Goal: Transaction & Acquisition: Purchase product/service

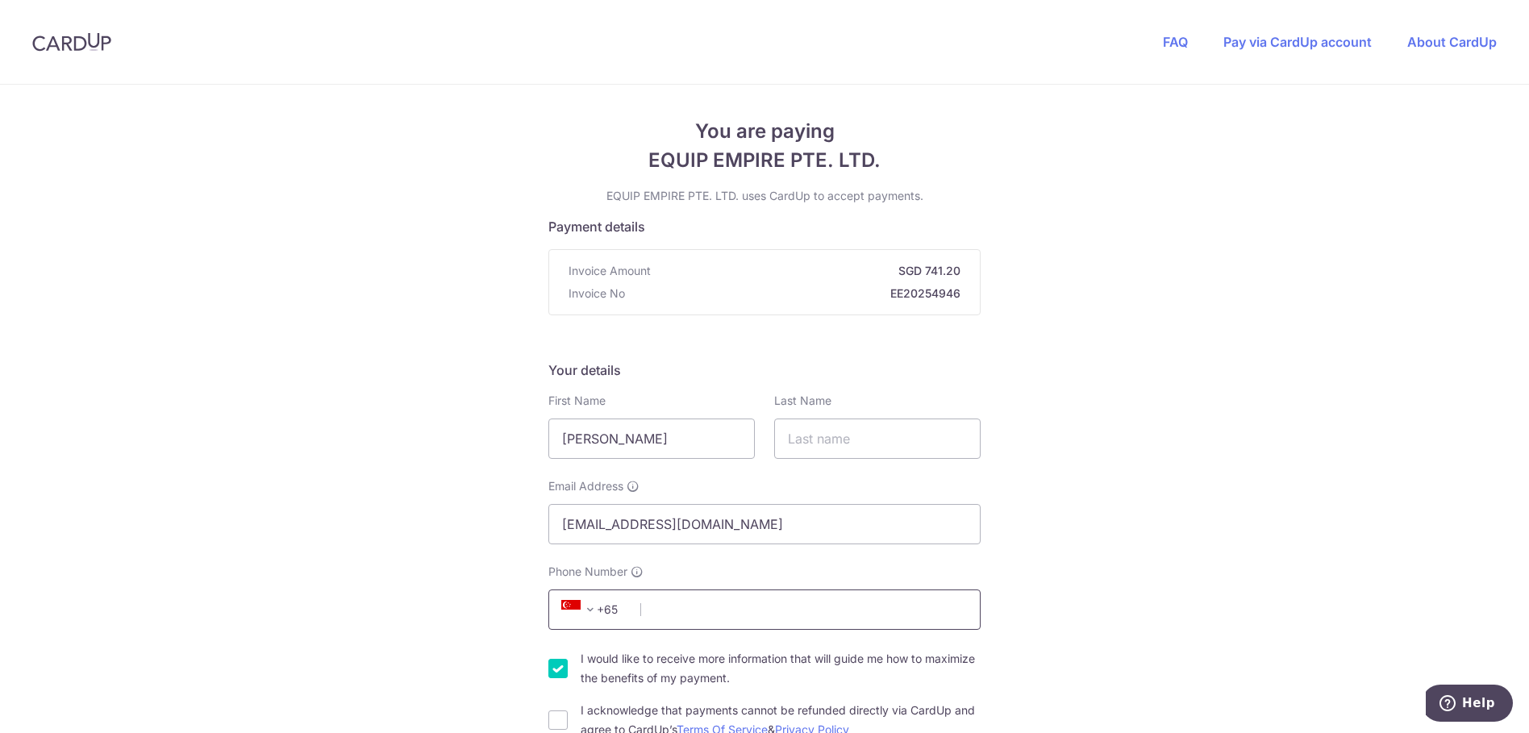
drag, startPoint x: 699, startPoint y: 610, endPoint x: 738, endPoint y: 610, distance: 38.7
click at [699, 610] on input "Phone Number" at bounding box center [764, 610] width 432 height 40
type input "91142319"
type input "How Ing"
select select "65"
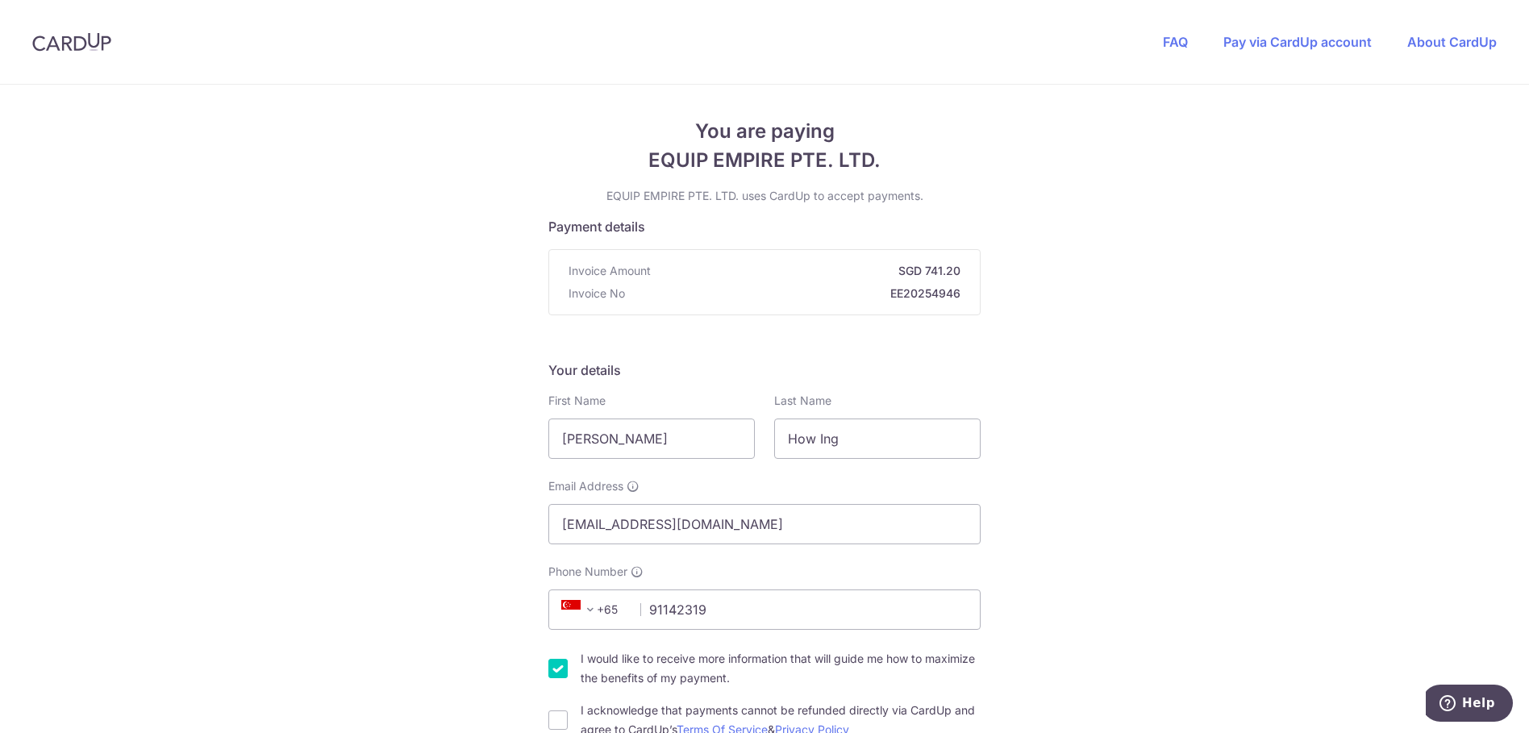
type input "637558"
type input "[STREET_ADDRESS]"
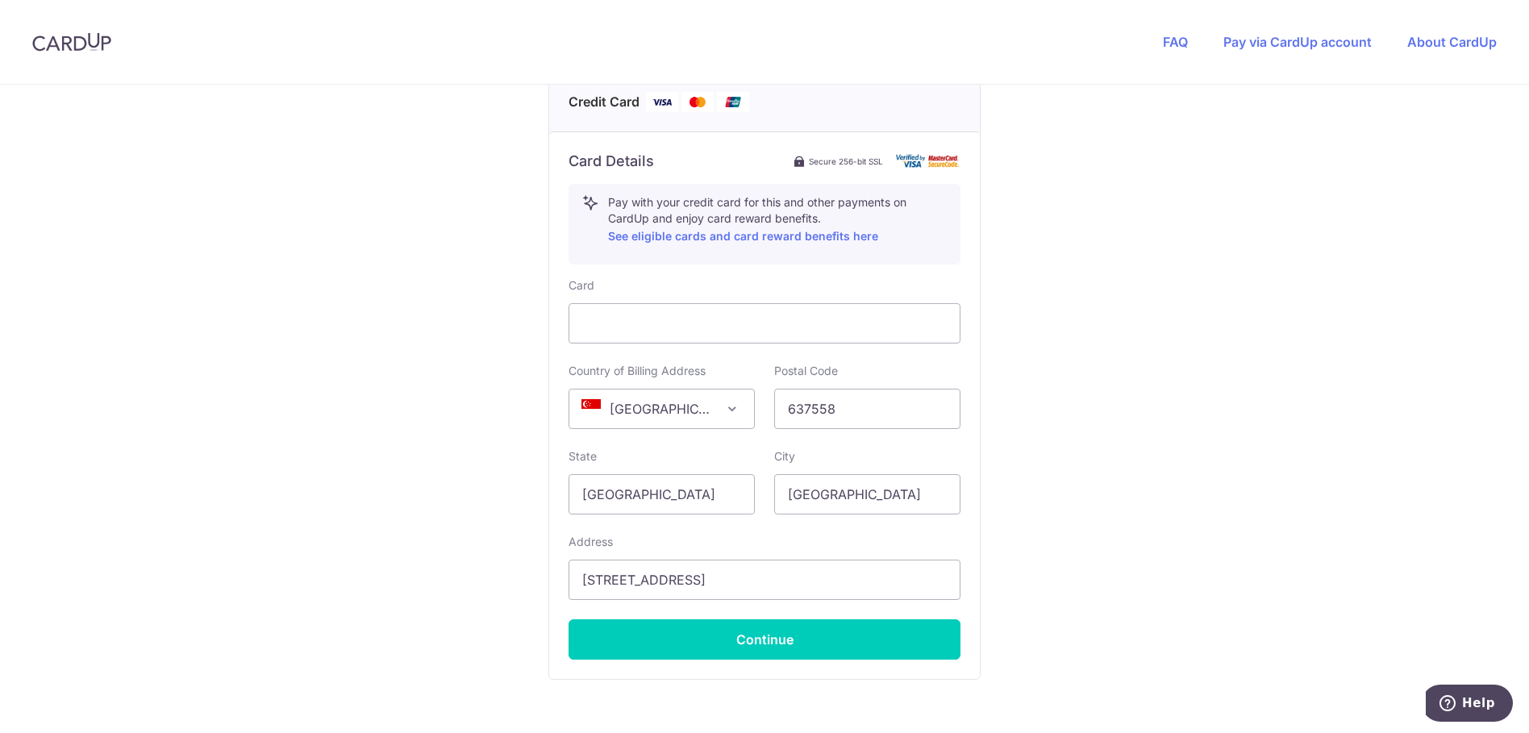
click at [1132, 503] on div "You are paying EQUIP EMPIRE PTE. LTD. EQUIP EMPIRE PTE. LTD. uses CardUp to acc…" at bounding box center [764, 87] width 1529 height 1497
drag, startPoint x: 711, startPoint y: 631, endPoint x: 678, endPoint y: 558, distance: 79.8
click at [712, 631] on button "Continue" at bounding box center [765, 639] width 392 height 40
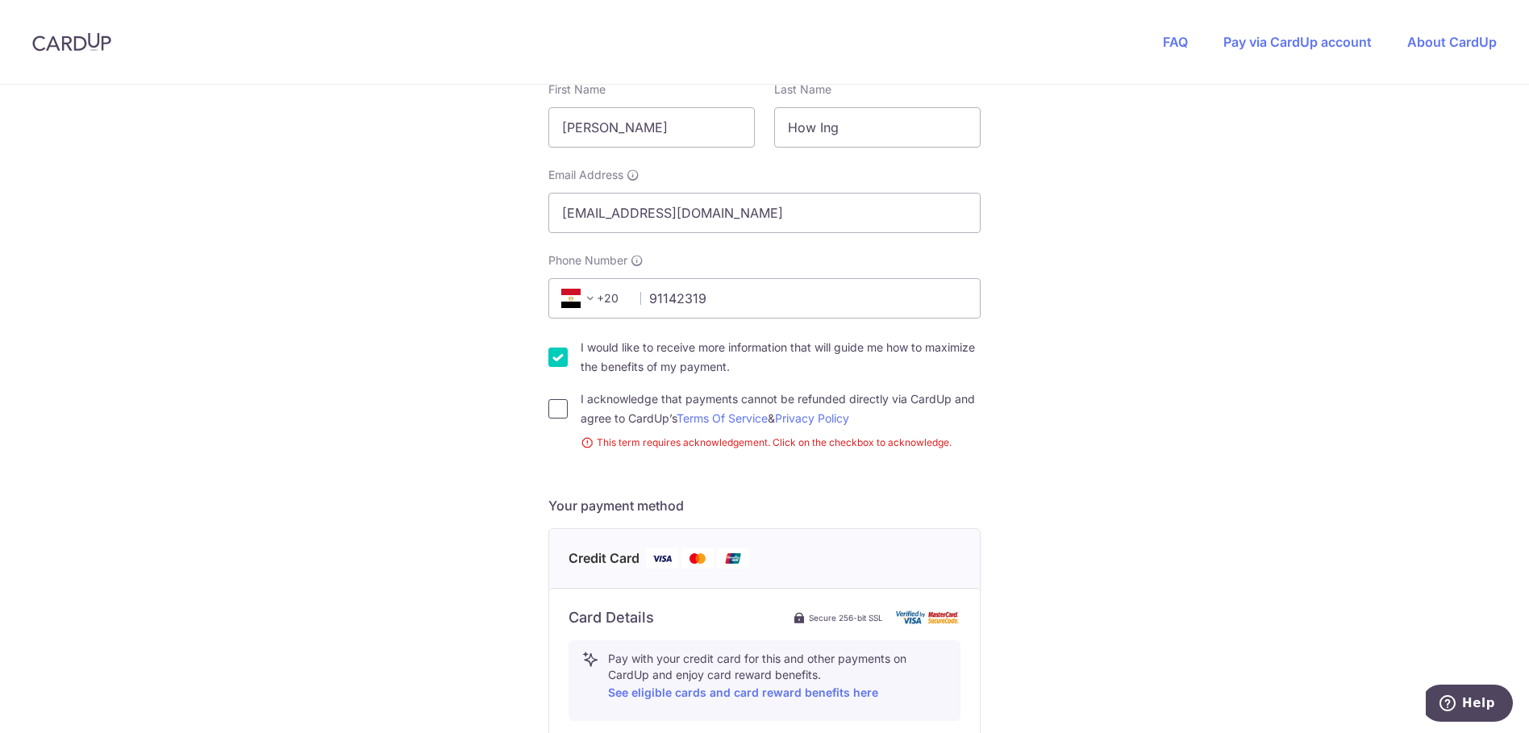
click at [560, 411] on input "I acknowledge that payments cannot be refunded directly via CardUp and agree to…" at bounding box center [557, 408] width 19 height 19
checkbox input "true"
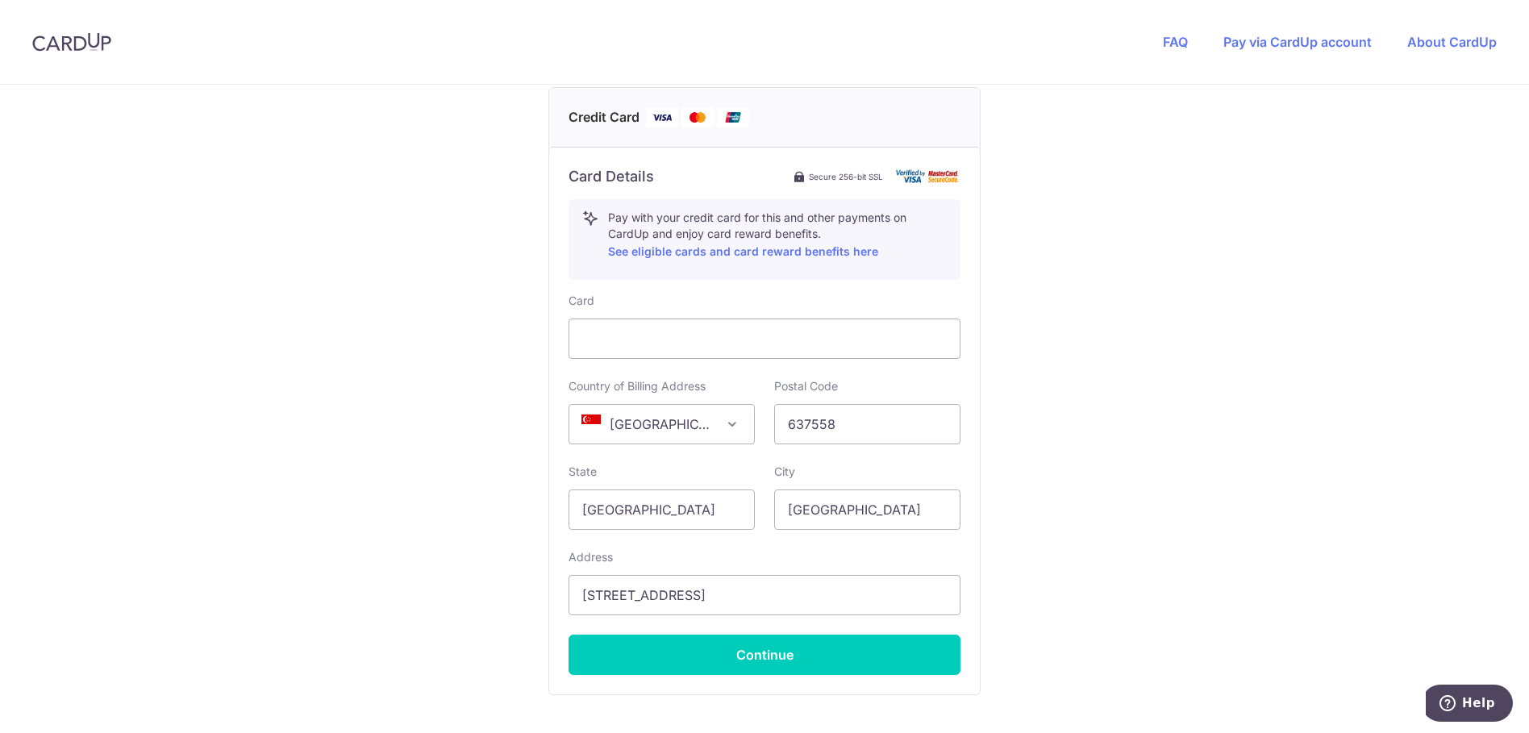
scroll to position [795, 0]
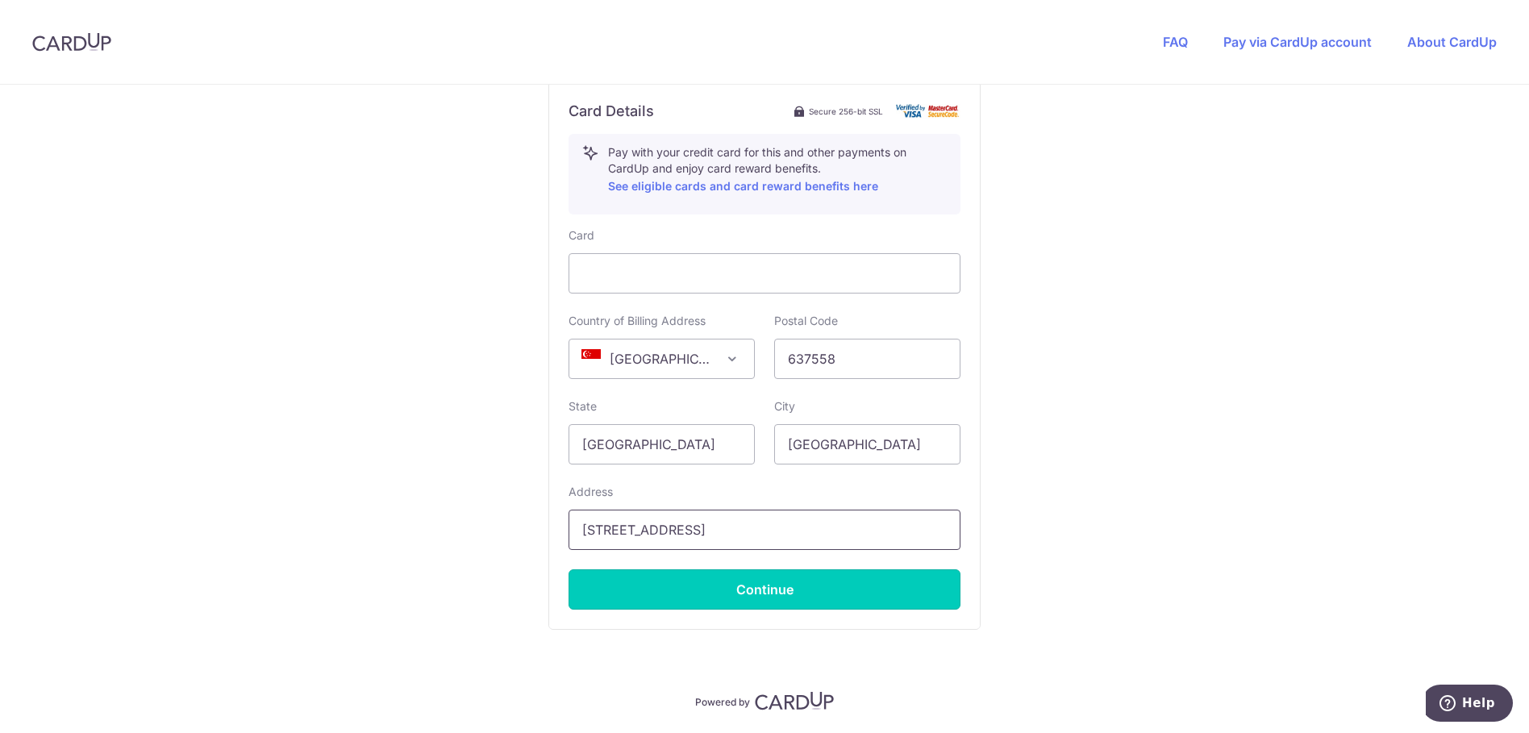
drag, startPoint x: 732, startPoint y: 586, endPoint x: 739, endPoint y: 545, distance: 40.8
click at [735, 586] on button "Continue" at bounding box center [765, 589] width 392 height 40
type input "**** 7700"
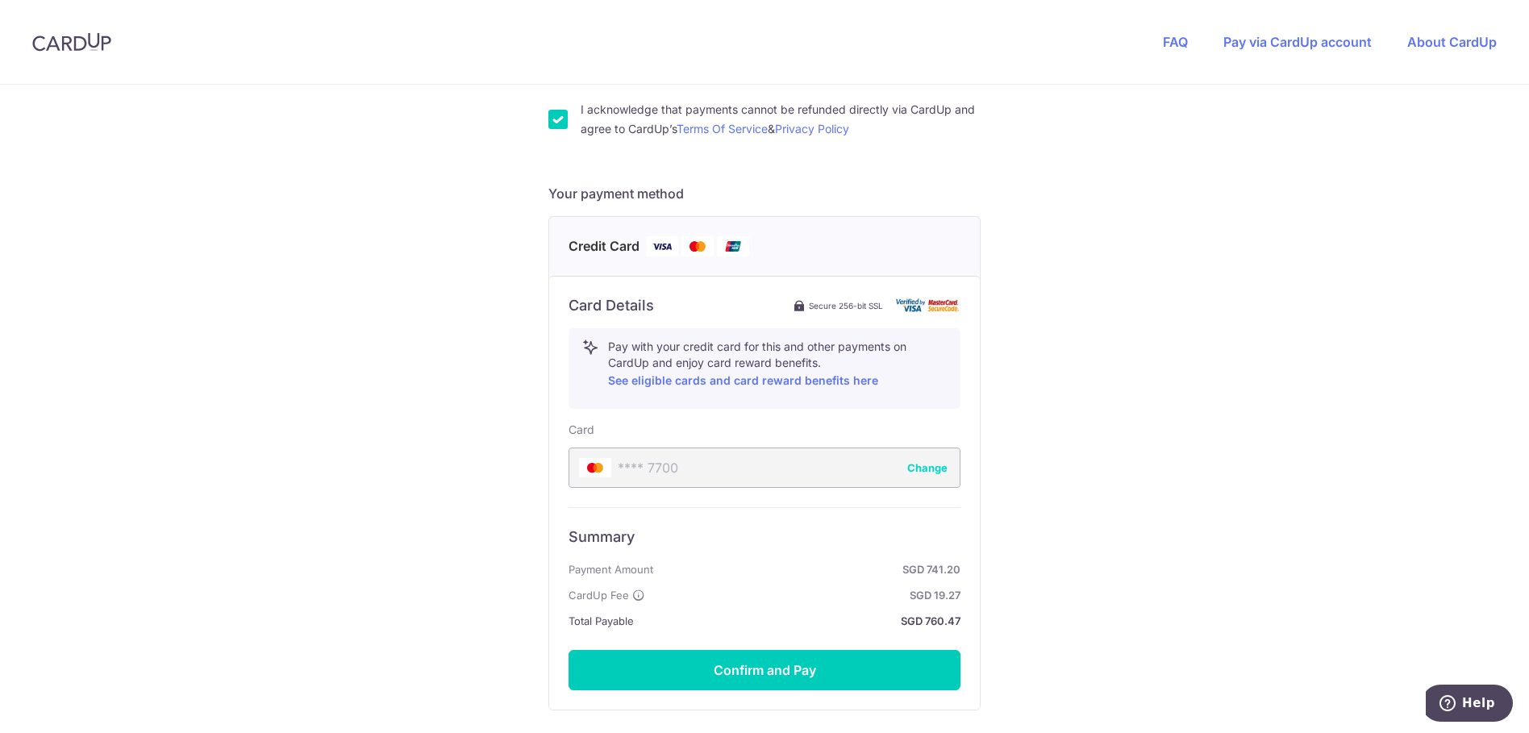
scroll to position [735, 0]
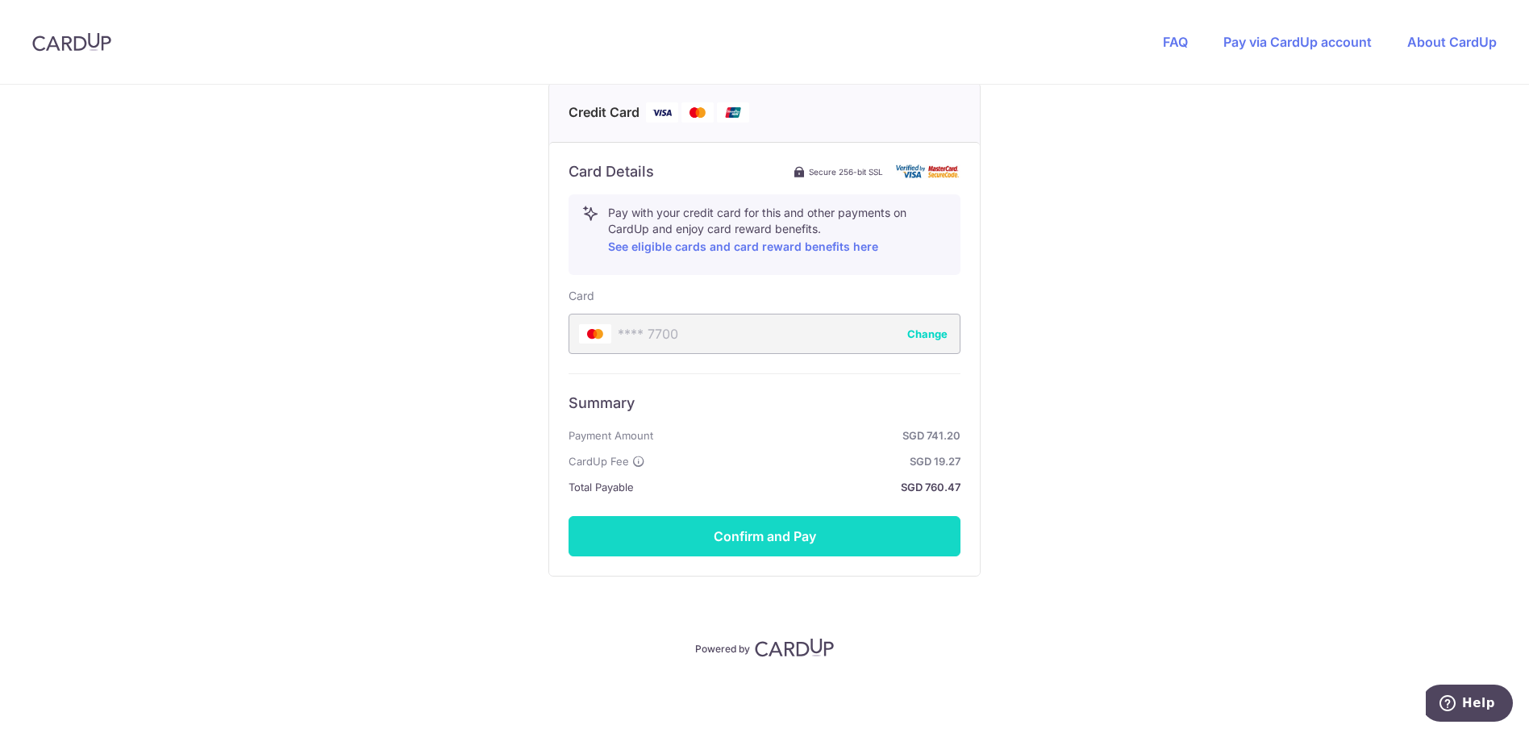
click at [760, 539] on button "Confirm and Pay" at bounding box center [765, 536] width 392 height 40
